Goal: Check status: Check status

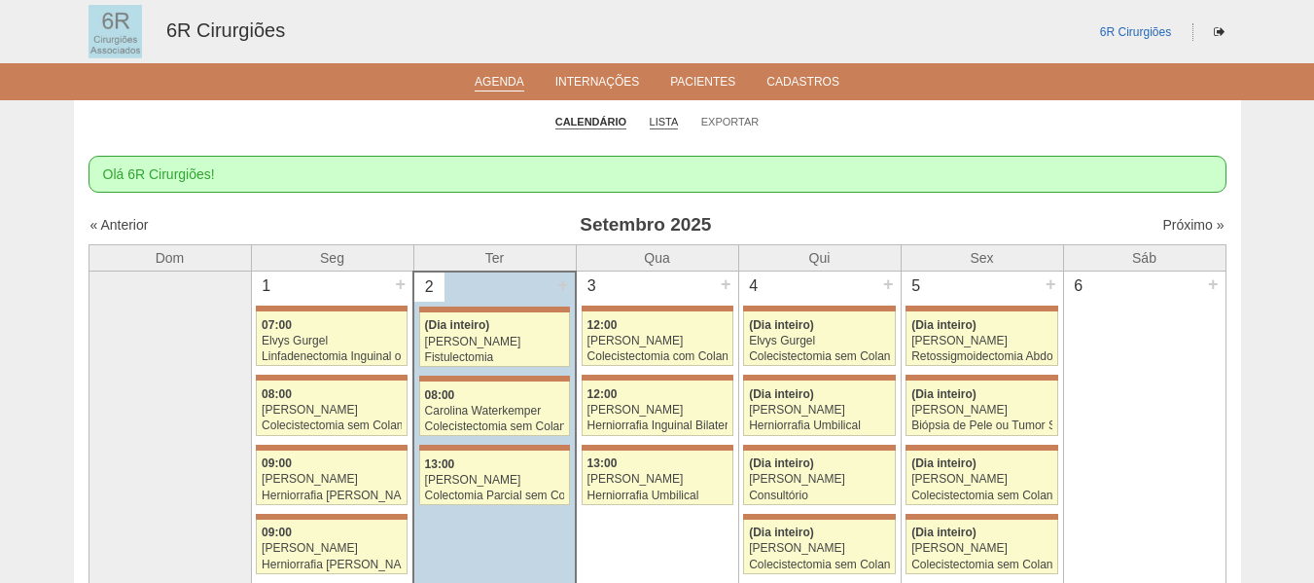
click at [666, 118] on link "Lista" at bounding box center [664, 122] width 29 height 15
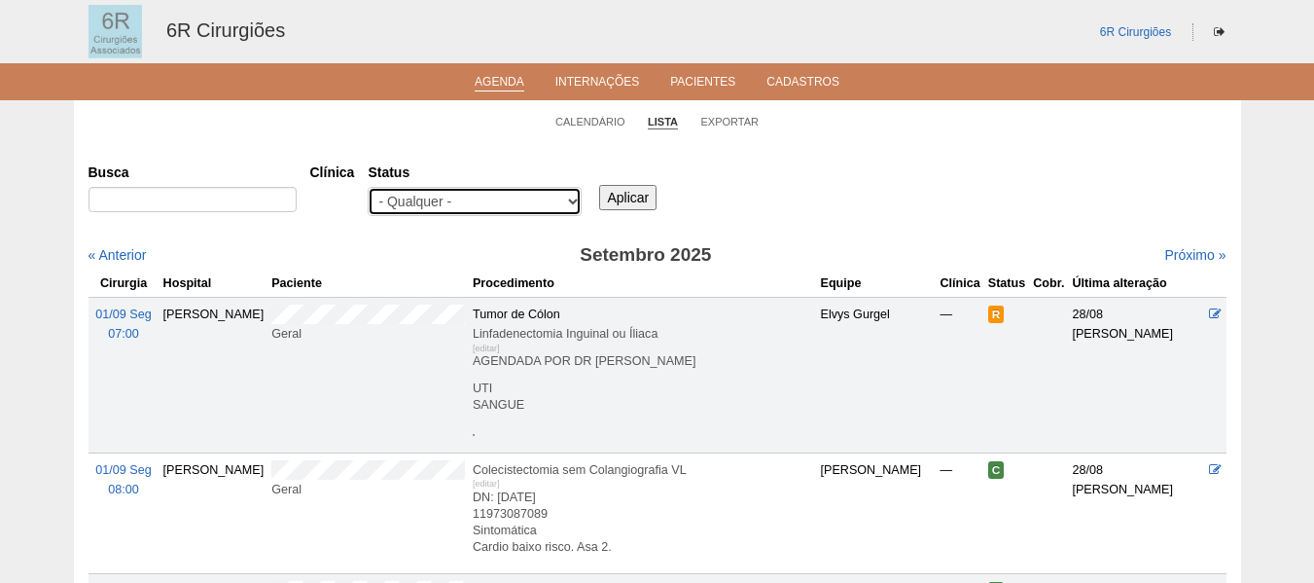
click at [427, 209] on select "- Qualquer - Reservada Confirmada Suspensa" at bounding box center [475, 201] width 214 height 29
select select "conf"
click at [368, 187] on select "- Qualquer - Reservada Confirmada Suspensa" at bounding box center [475, 201] width 214 height 29
click at [630, 200] on input "Aplicar" at bounding box center [627, 197] width 57 height 25
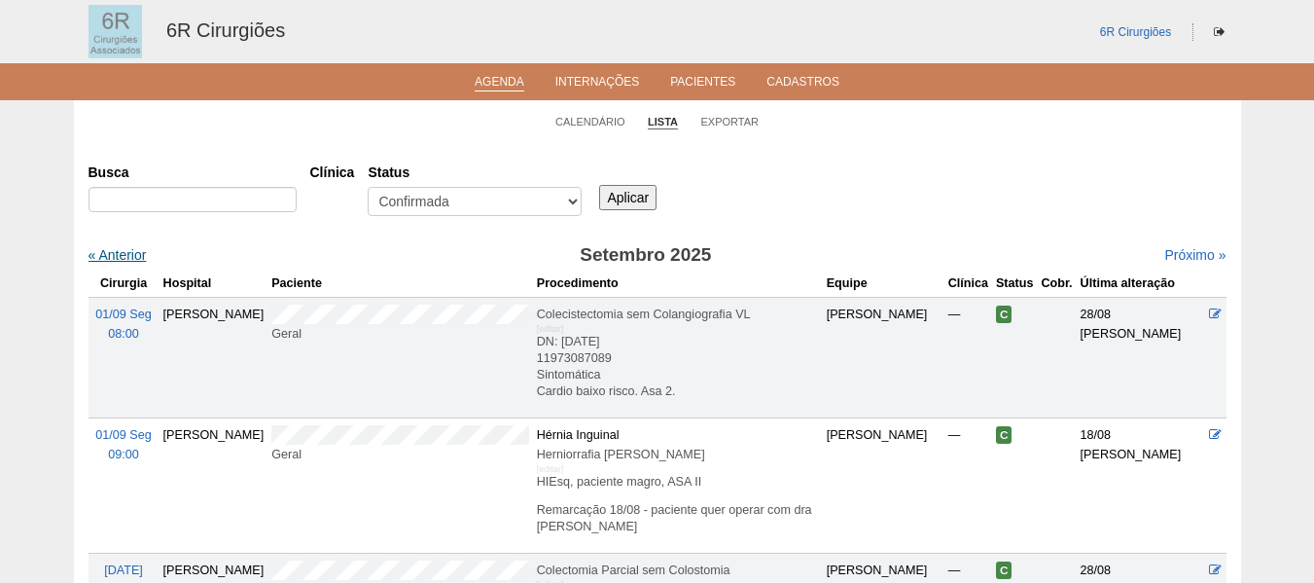
click at [90, 253] on link "« Anterior" at bounding box center [117, 255] width 58 height 16
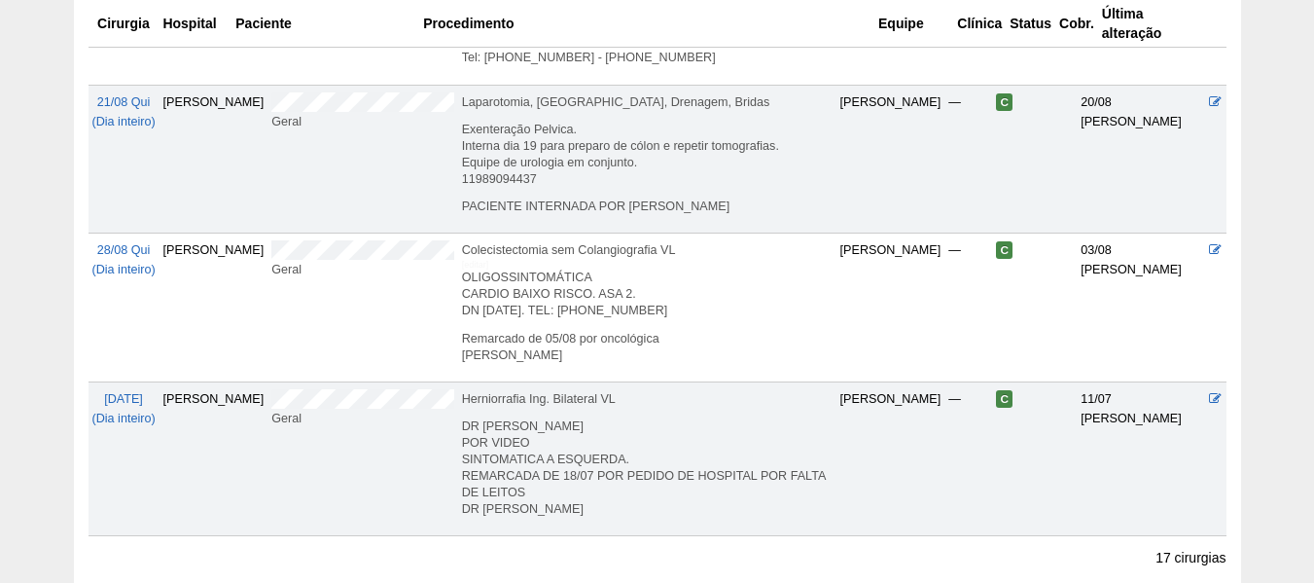
scroll to position [2116, 0]
